Goal: Navigation & Orientation: Find specific page/section

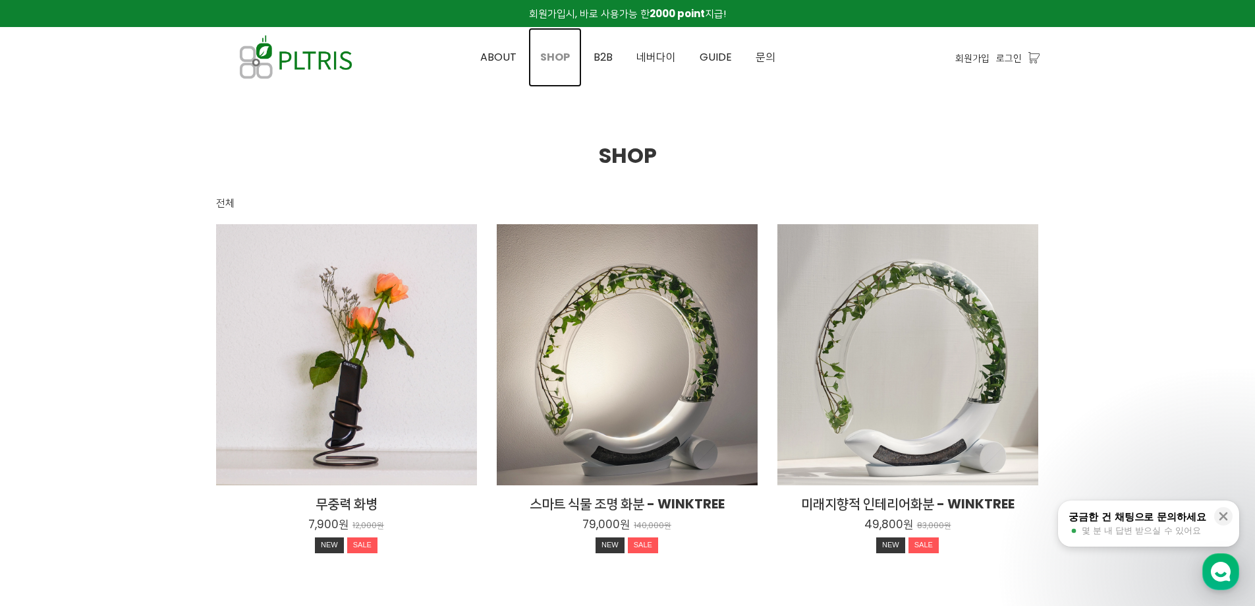
click at [548, 65] on link "SHOP" at bounding box center [554, 57] width 53 height 59
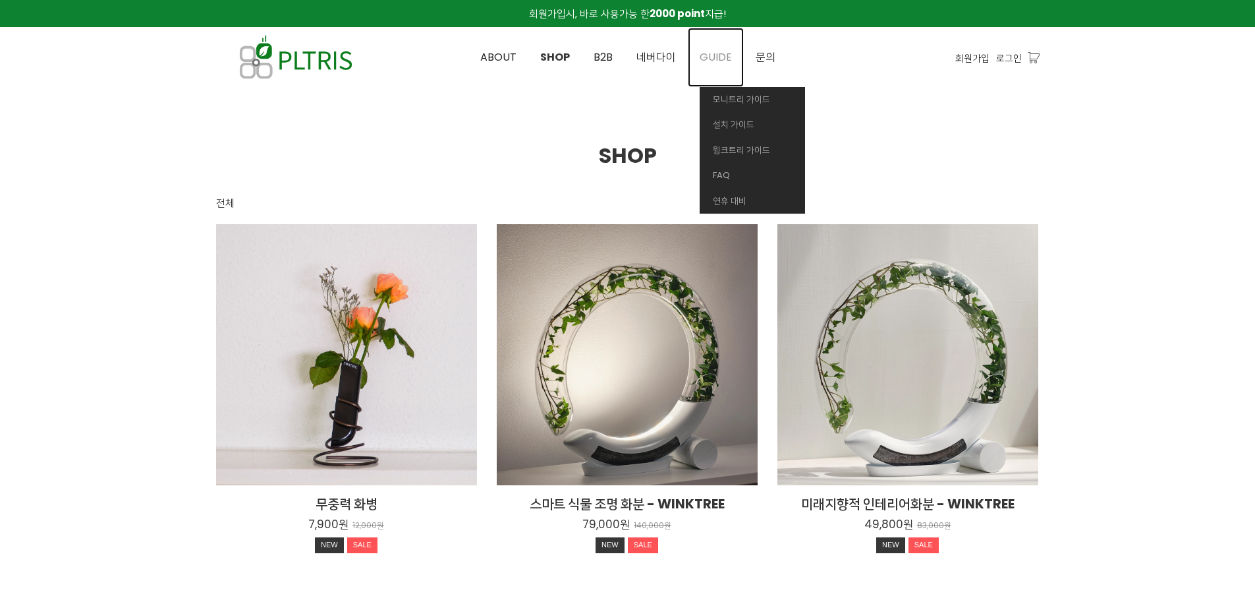
click at [717, 60] on span "GUIDE" at bounding box center [716, 56] width 32 height 15
